Goal: Information Seeking & Learning: Learn about a topic

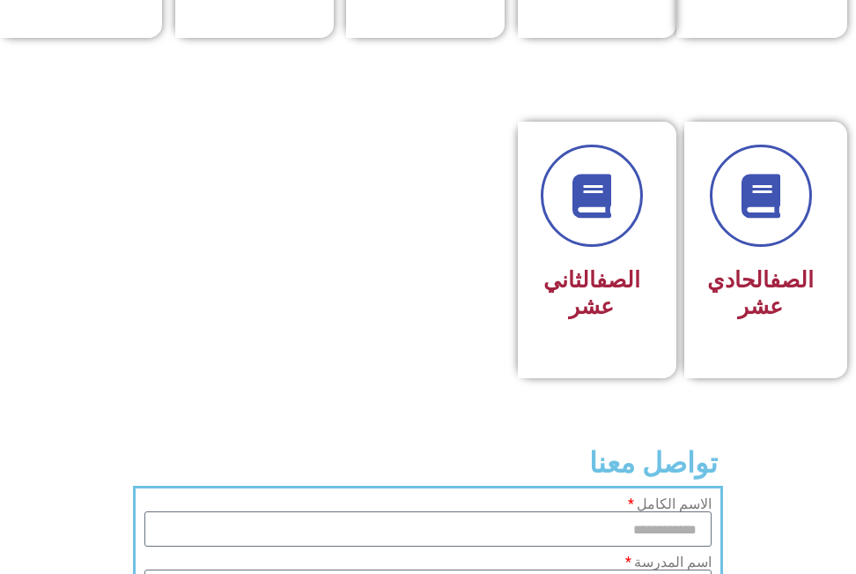
scroll to position [1145, 0]
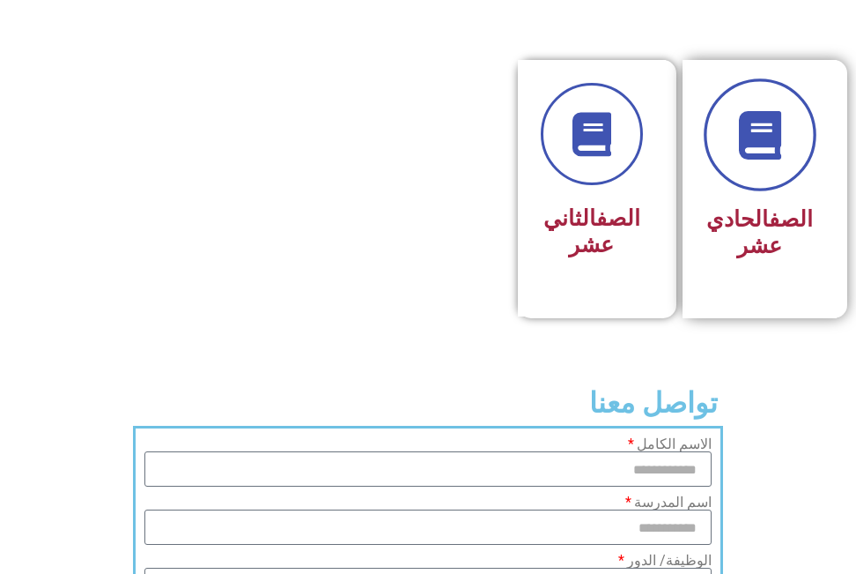
click at [771, 159] on icon at bounding box center [760, 135] width 48 height 48
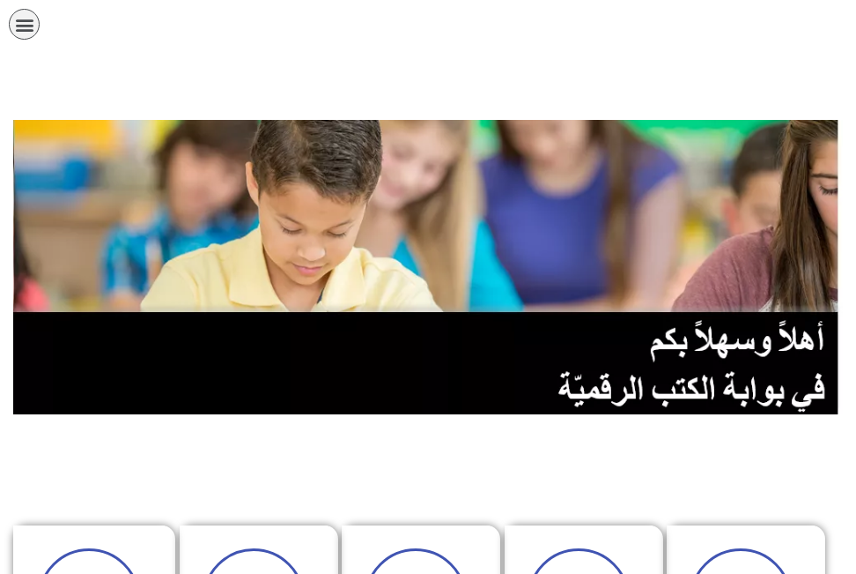
scroll to position [1145, 0]
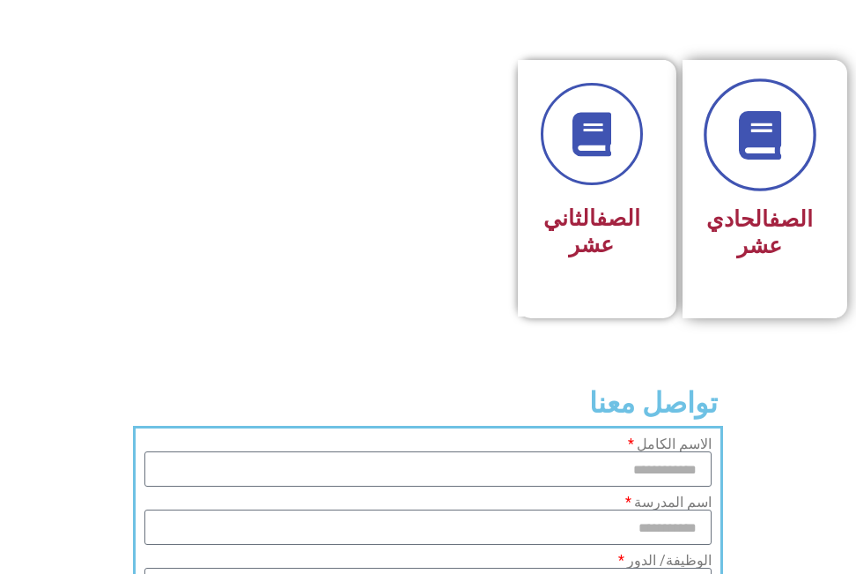
click at [767, 158] on icon at bounding box center [760, 135] width 48 height 48
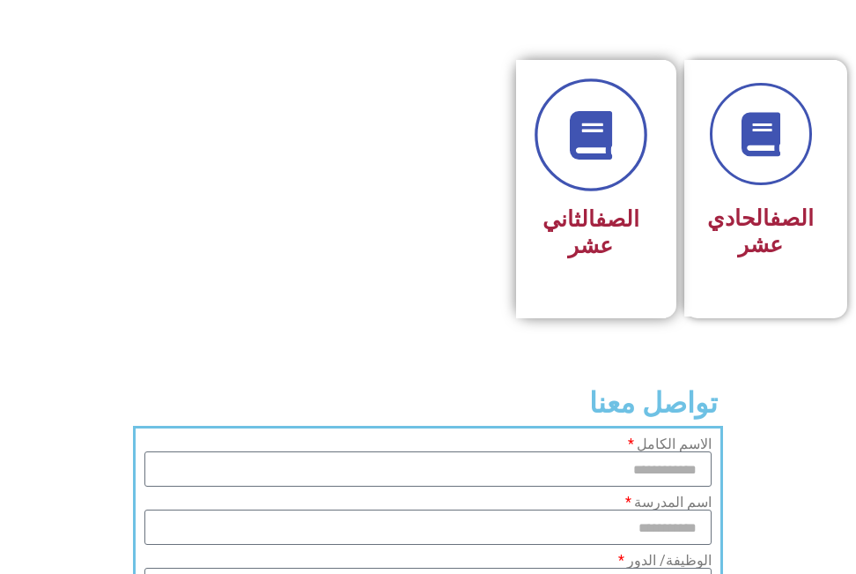
click at [597, 159] on icon at bounding box center [590, 135] width 48 height 48
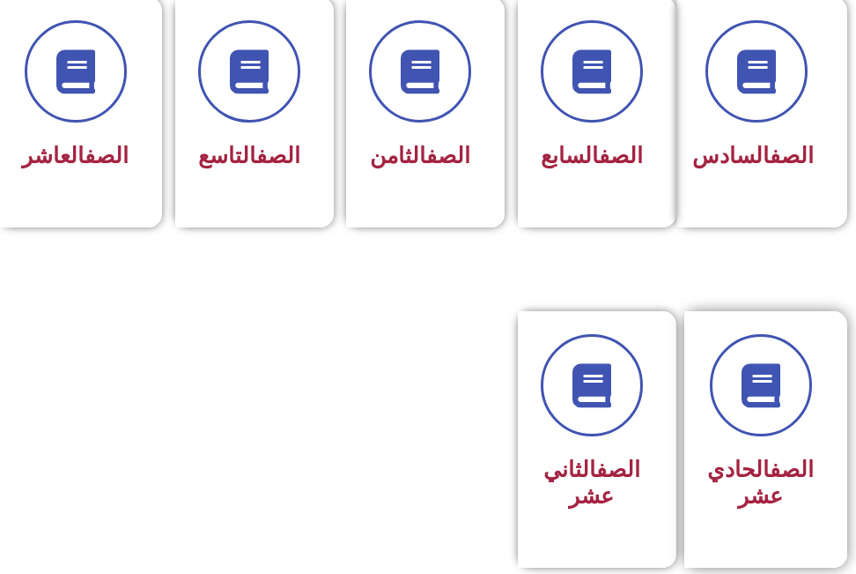
scroll to position [881, 0]
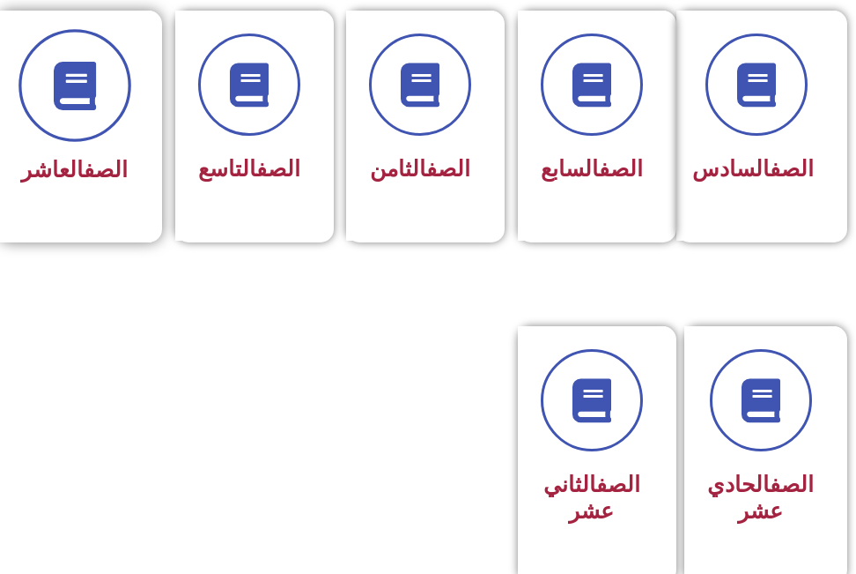
click at [83, 99] on icon at bounding box center [74, 86] width 48 height 48
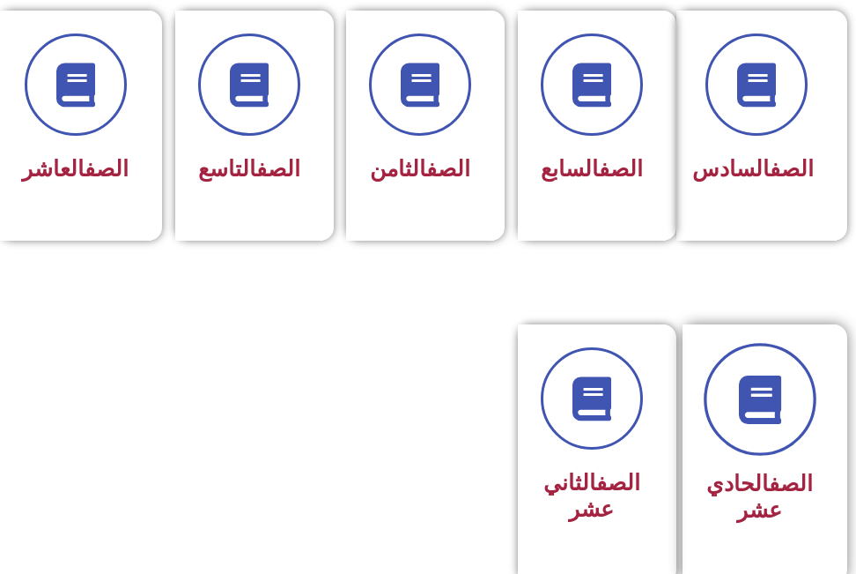
click at [763, 424] on icon at bounding box center [760, 399] width 48 height 48
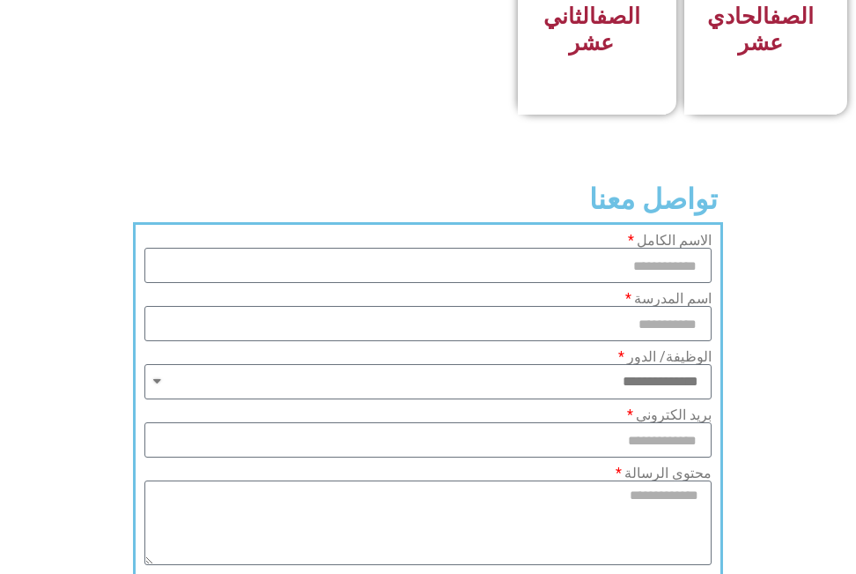
scroll to position [1321, 0]
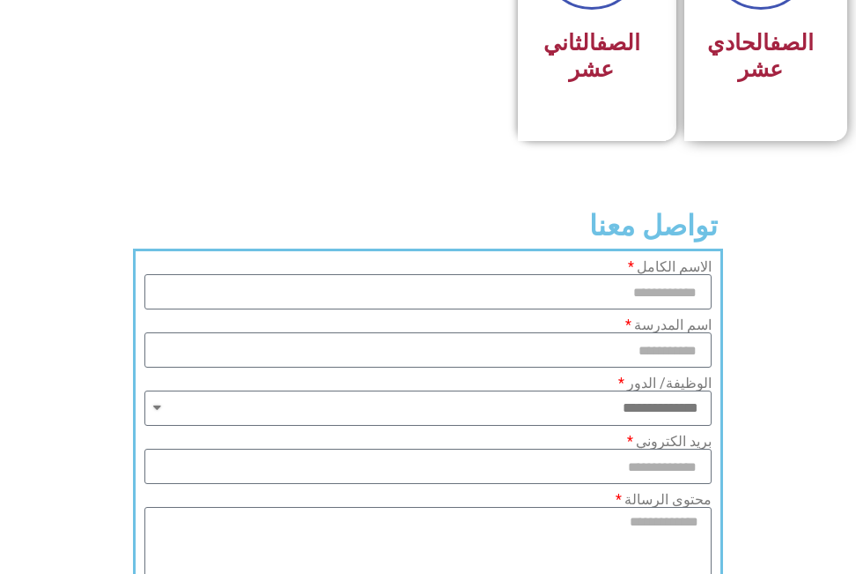
click at [839, 141] on div "الصف الحادي عشر" at bounding box center [766, 13] width 163 height 256
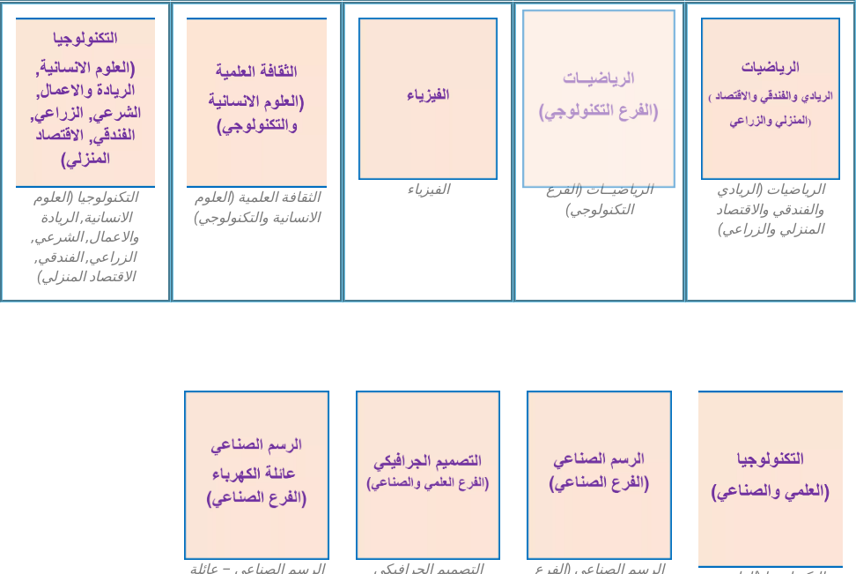
scroll to position [444, 0]
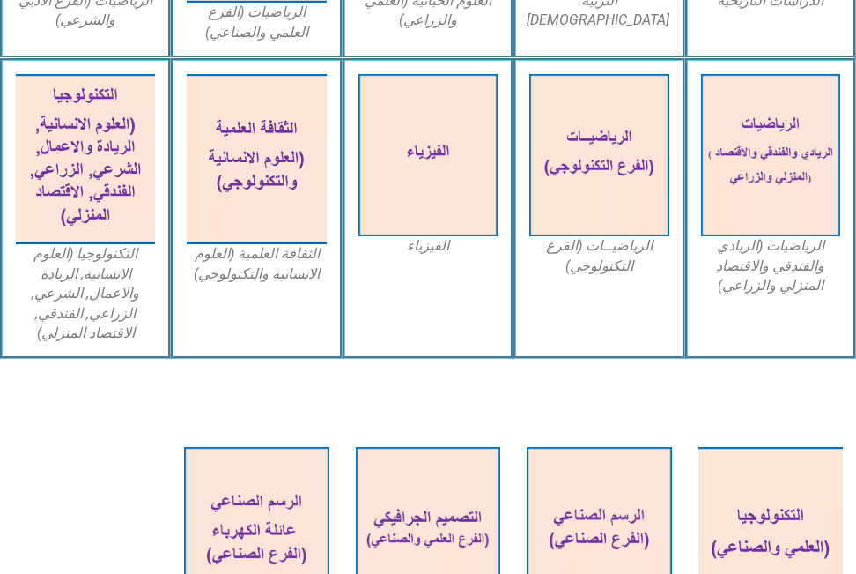
scroll to position [1057, 0]
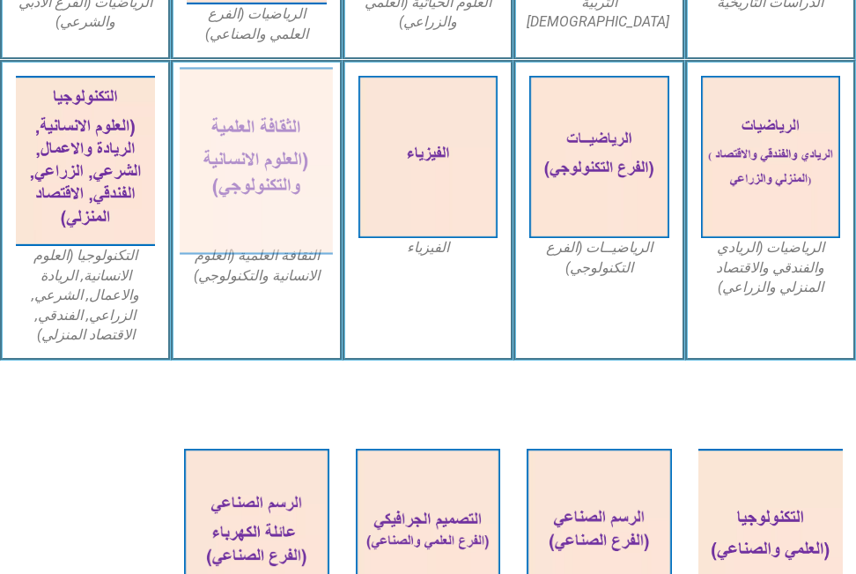
click at [257, 157] on img at bounding box center [257, 161] width 153 height 188
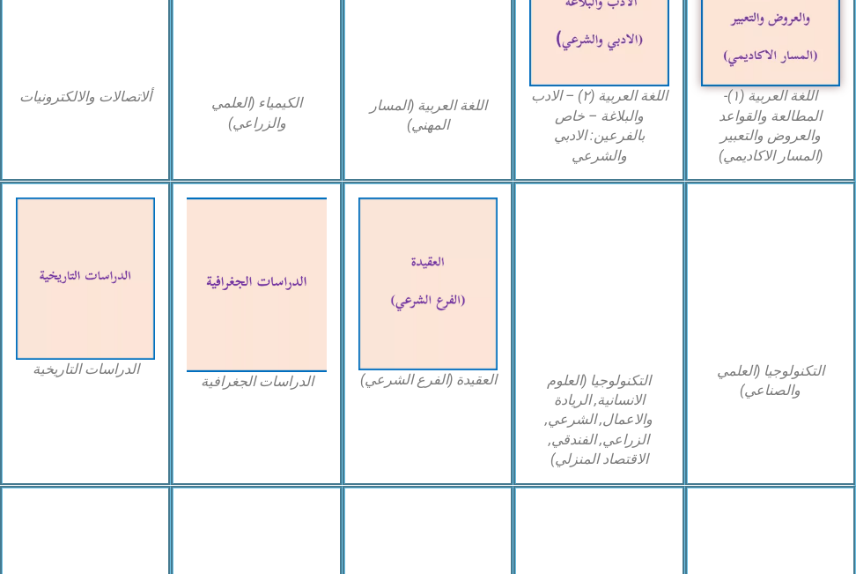
scroll to position [969, 0]
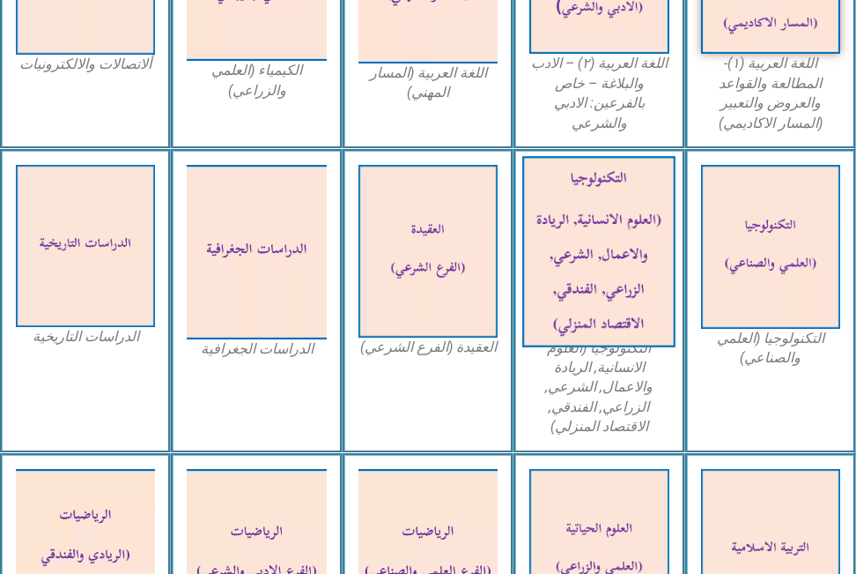
click at [609, 206] on img at bounding box center [598, 251] width 153 height 190
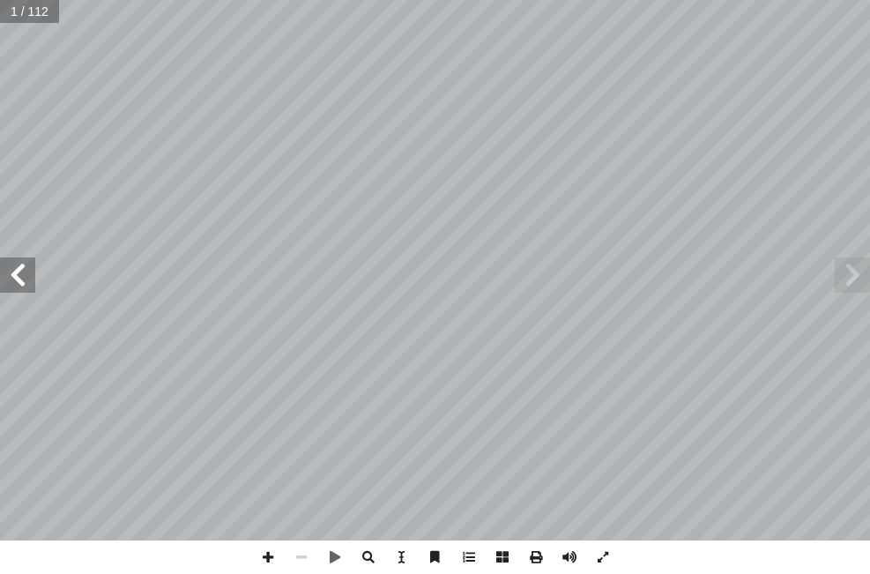
click at [21, 280] on span at bounding box center [17, 274] width 35 height 35
click at [21, 279] on span at bounding box center [17, 274] width 35 height 35
click at [22, 266] on span at bounding box center [17, 274] width 35 height 35
click at [22, 259] on span at bounding box center [17, 274] width 35 height 35
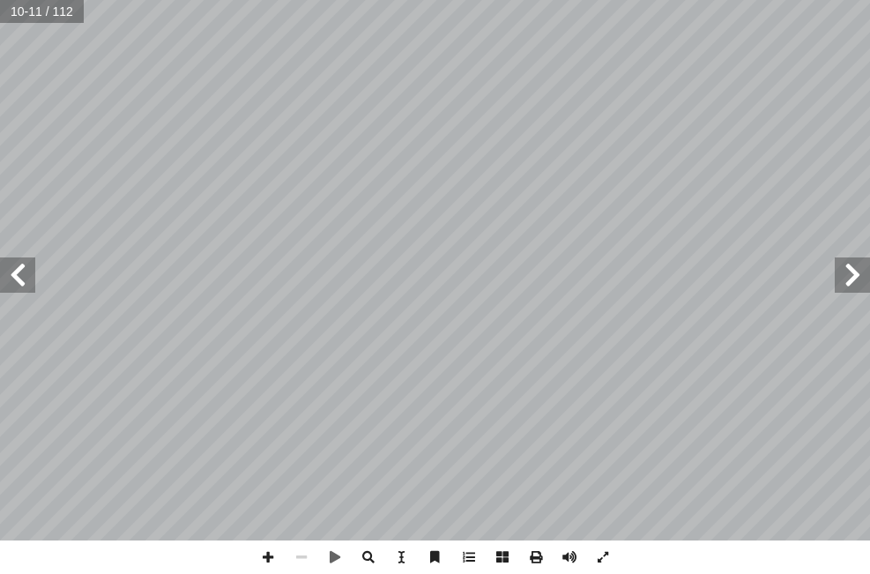
click at [22, 259] on span at bounding box center [17, 274] width 35 height 35
click at [851, 290] on span at bounding box center [851, 274] width 35 height 35
click at [14, 270] on span at bounding box center [17, 274] width 35 height 35
click at [16, 268] on span at bounding box center [17, 274] width 35 height 35
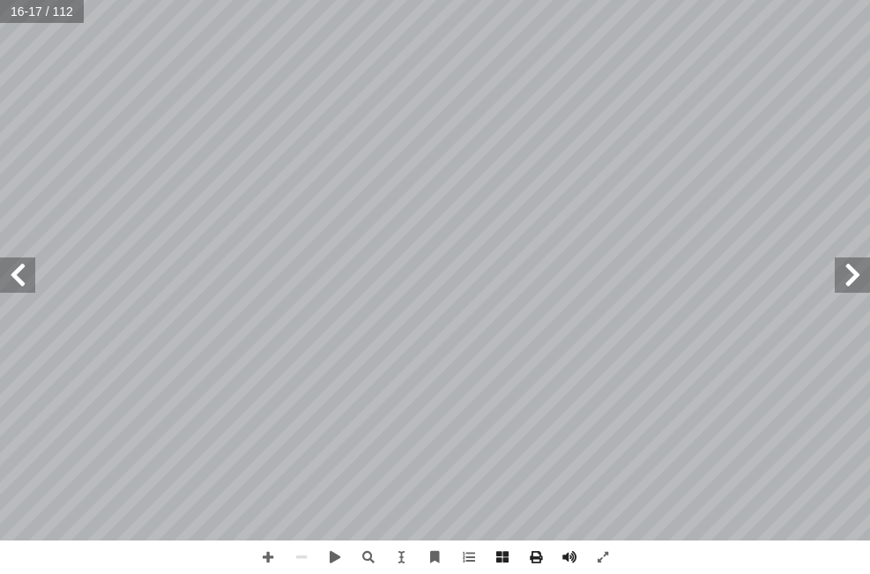
click at [850, 270] on span at bounding box center [851, 274] width 35 height 35
click at [268, 552] on span at bounding box center [267, 556] width 33 height 33
